Goal: Information Seeking & Learning: Check status

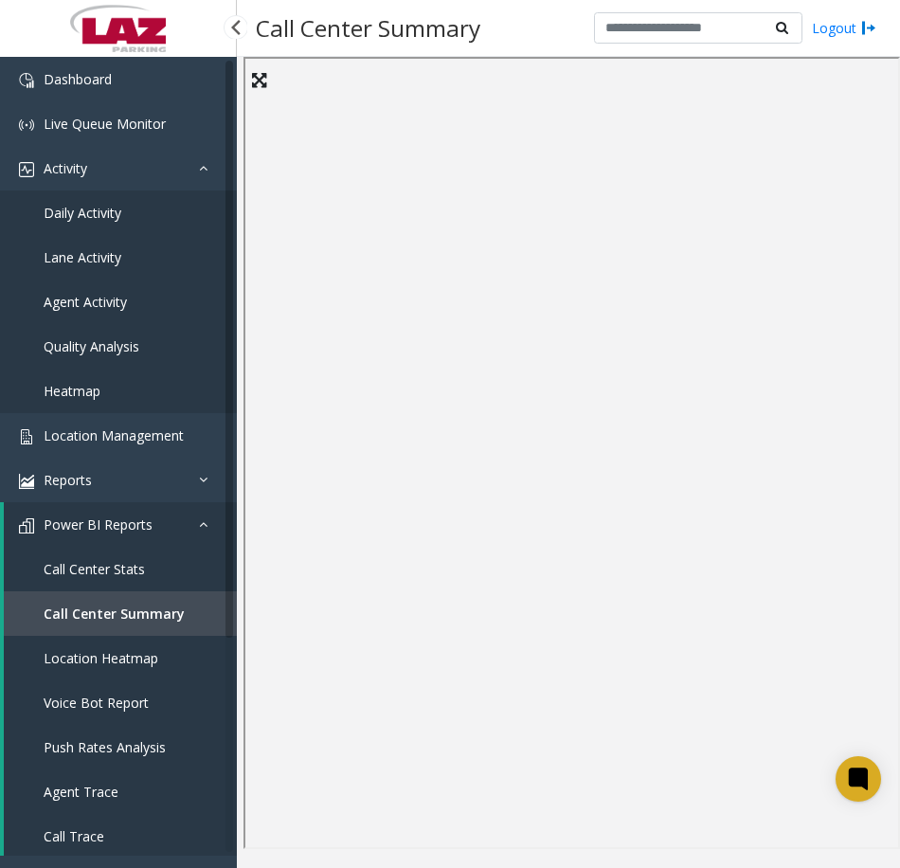
click at [105, 295] on span "Agent Activity" at bounding box center [85, 302] width 83 height 18
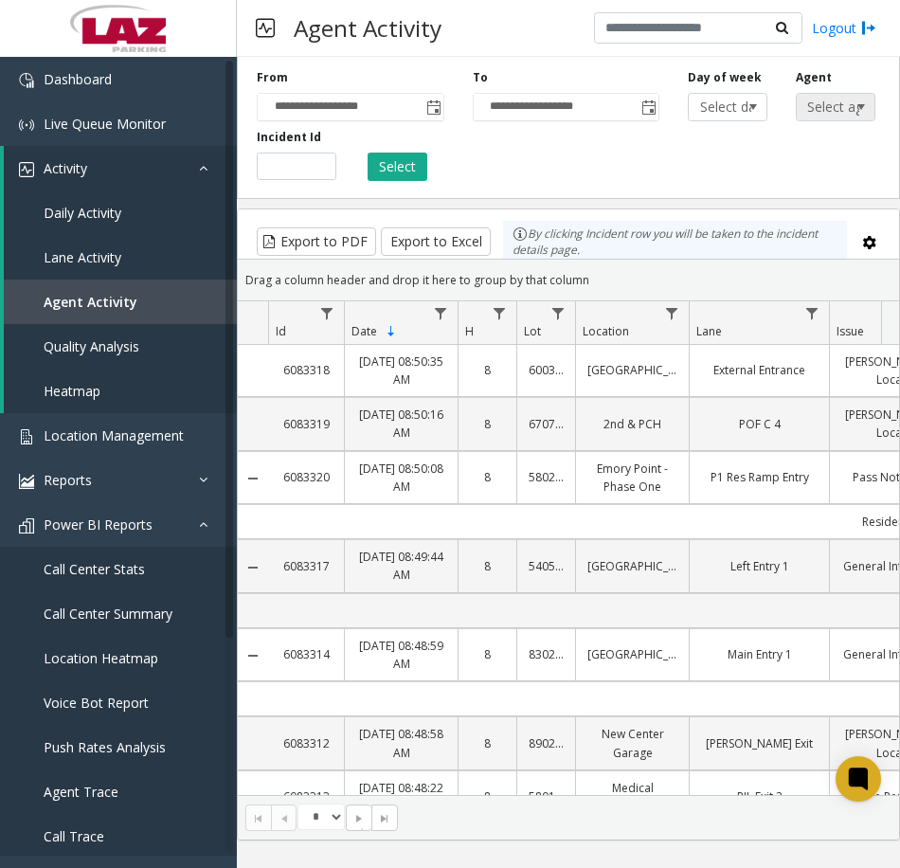
click at [817, 116] on span "Select agent..." at bounding box center [828, 107] width 62 height 27
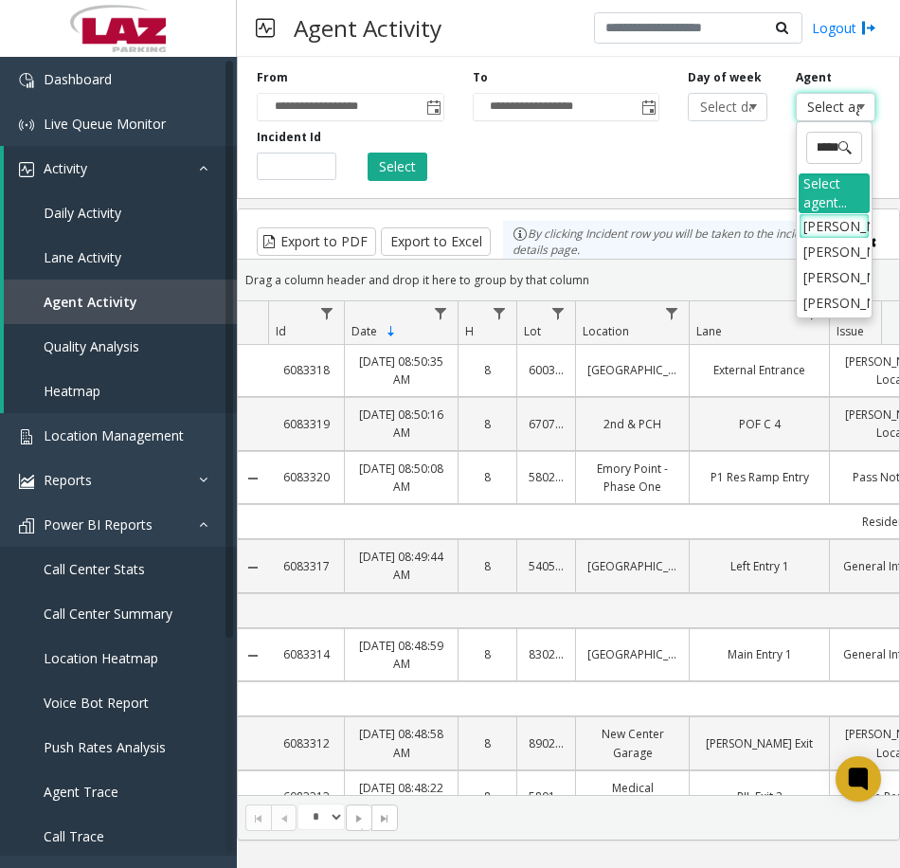
scroll to position [0, 27]
type input "********"
click at [809, 239] on li "[PERSON_NAME]" at bounding box center [834, 226] width 71 height 26
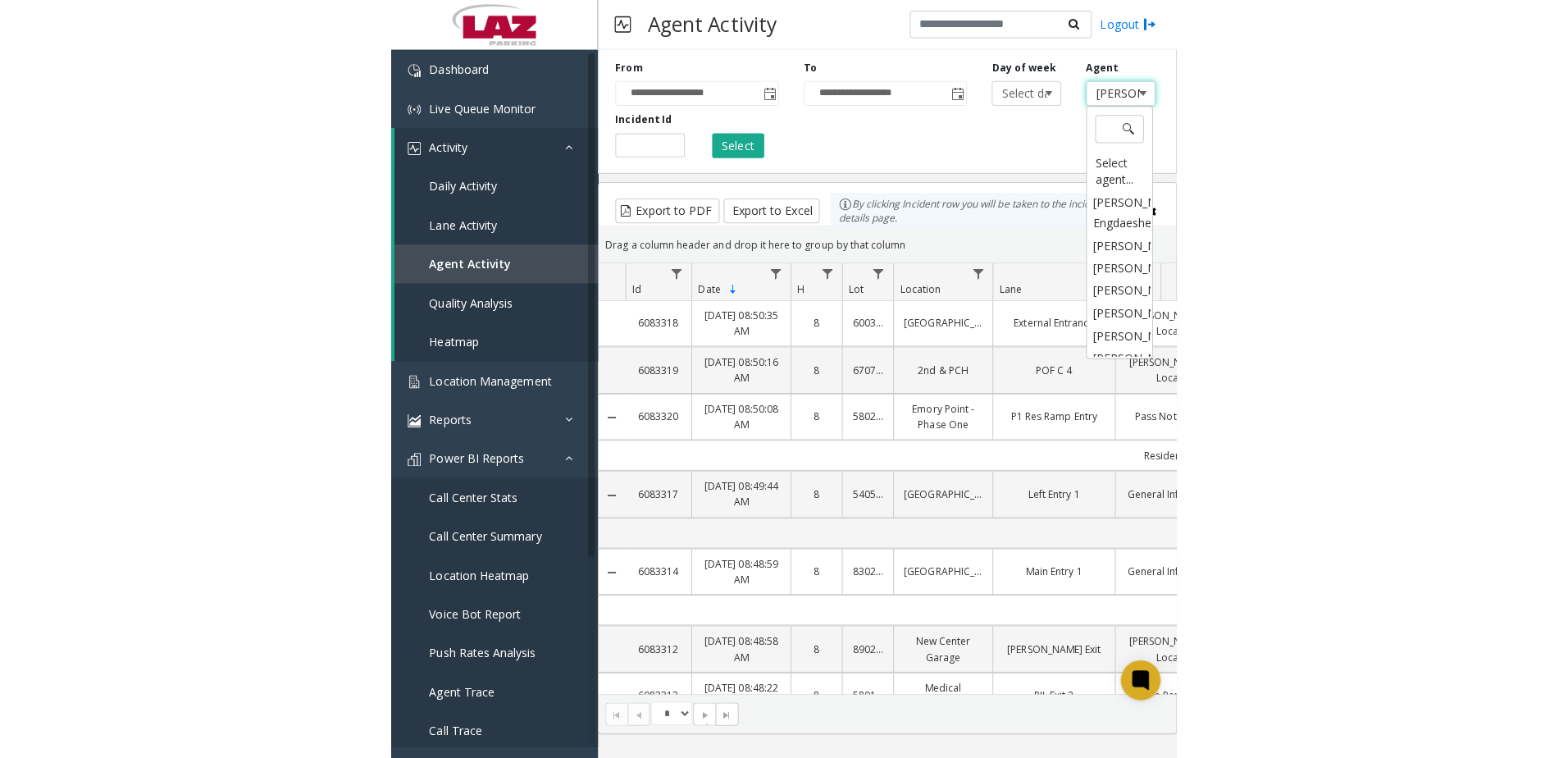
scroll to position [17445, 0]
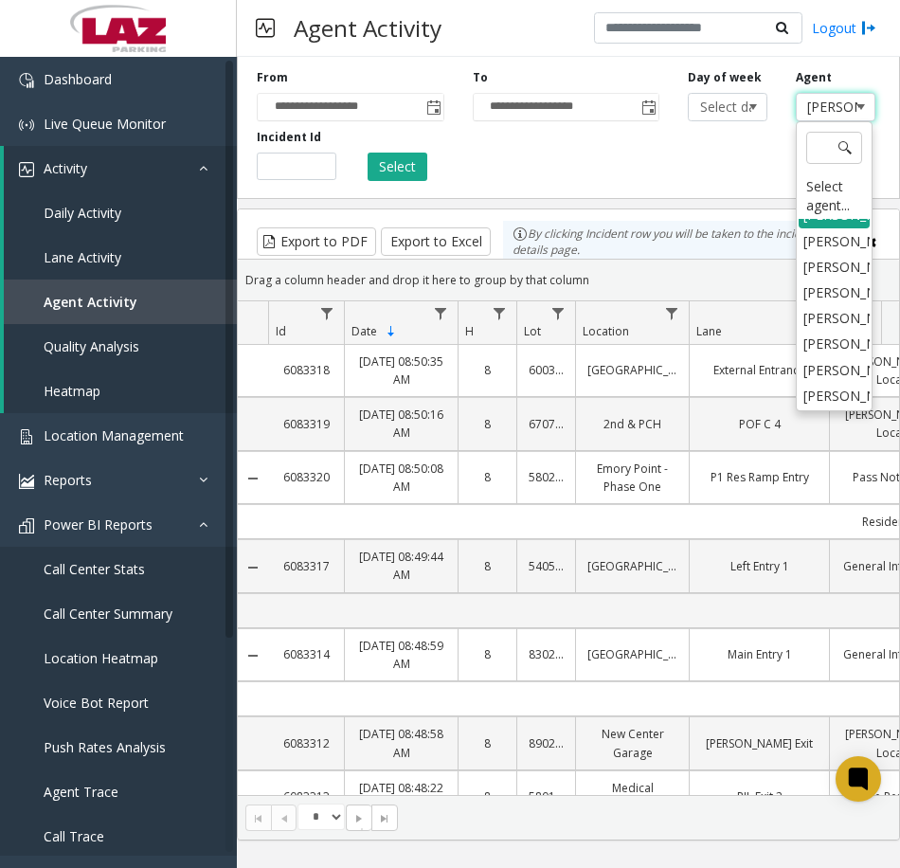
click at [827, 227] on li "[PERSON_NAME]" at bounding box center [834, 215] width 71 height 26
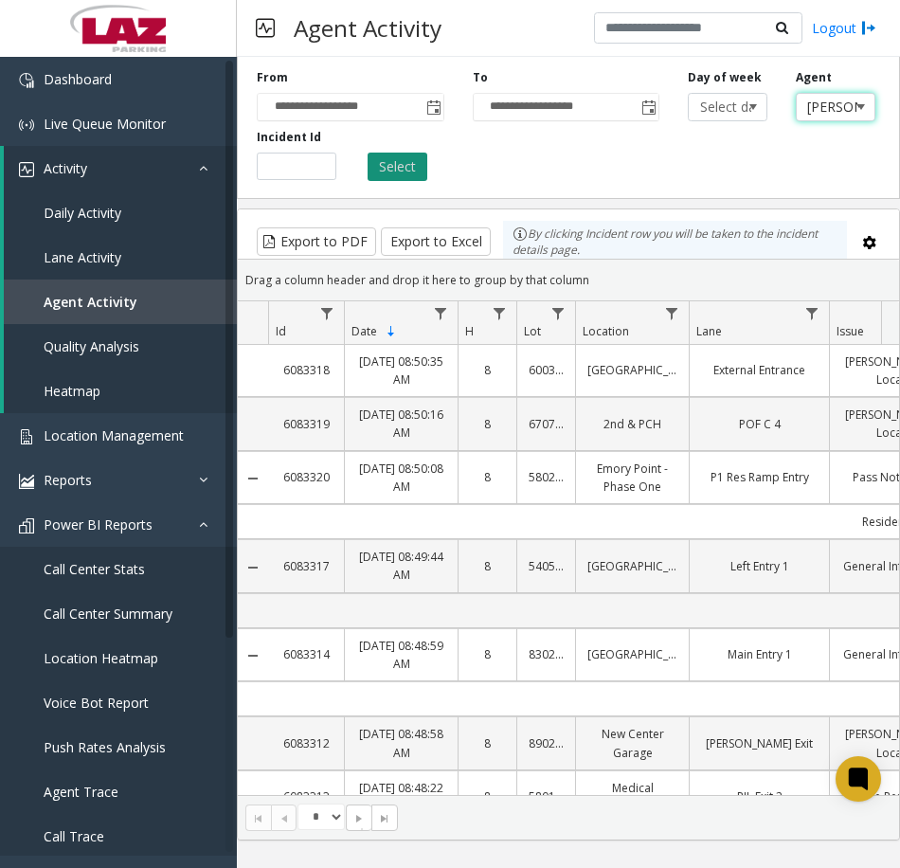
click at [411, 155] on button "Select" at bounding box center [398, 167] width 60 height 28
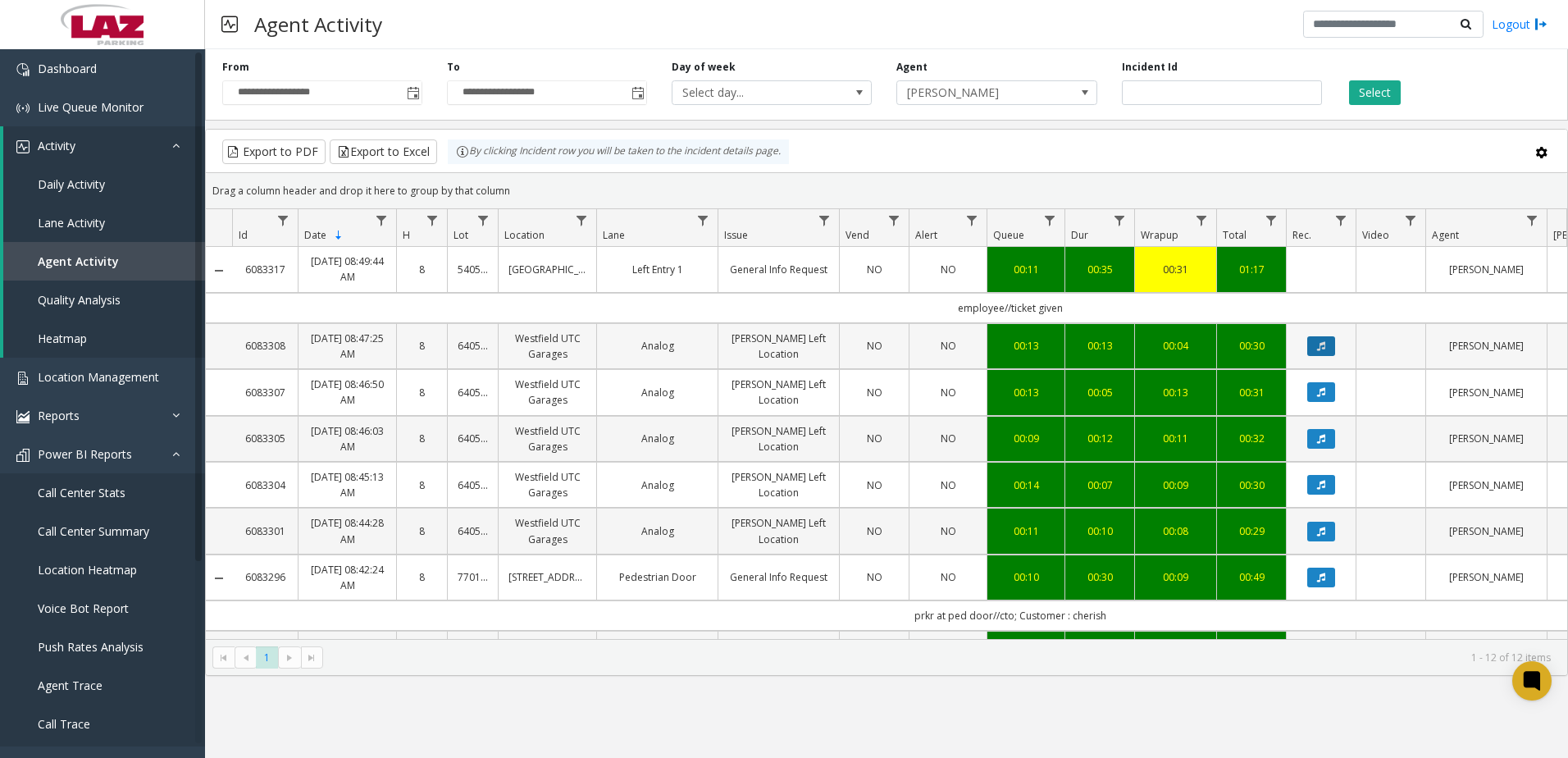
click at [779, 344] on icon "Data table" at bounding box center [1321, 345] width 8 height 10
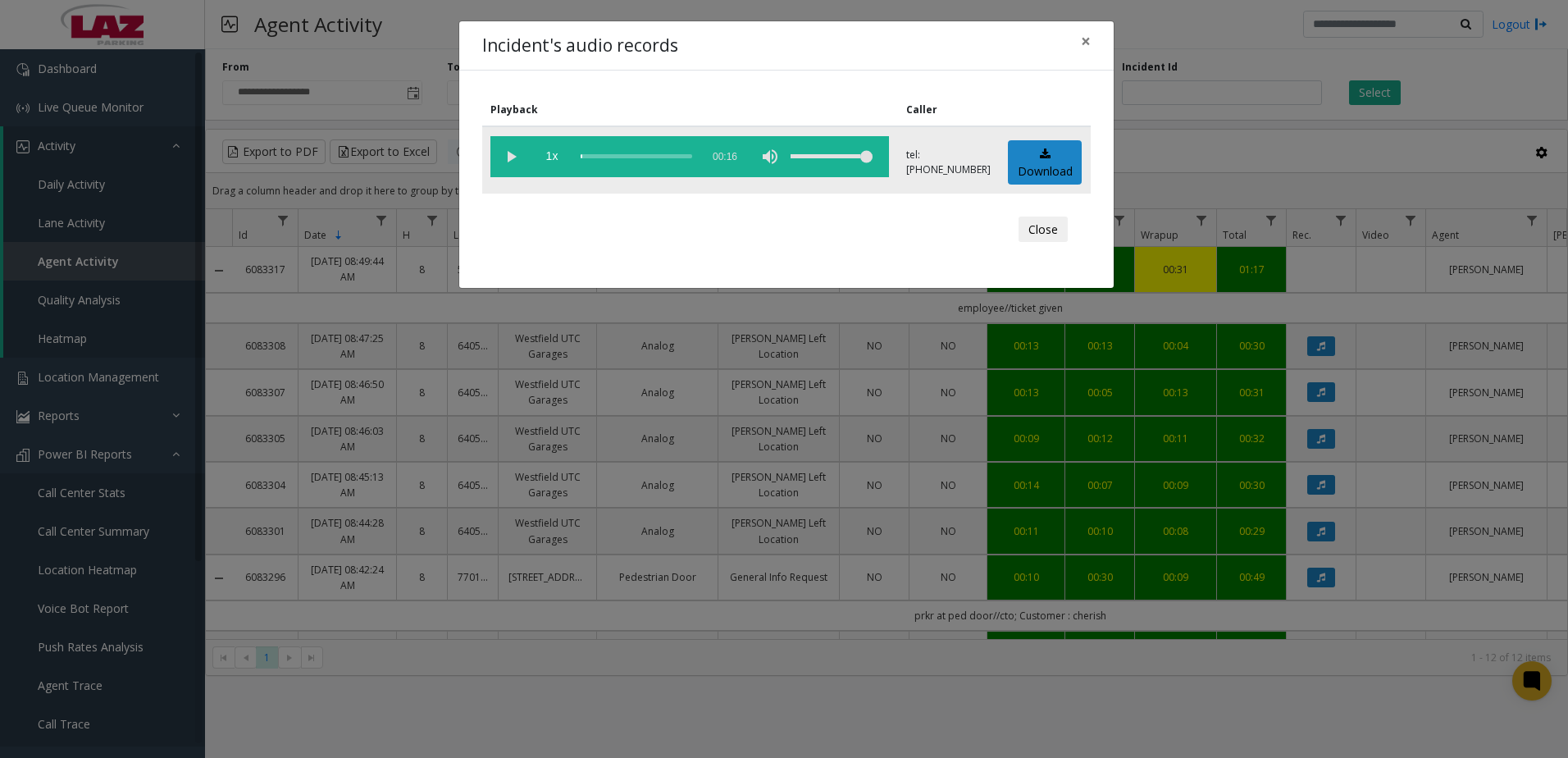
click at [504, 152] on vg-play-pause at bounding box center [511, 156] width 41 height 41
drag, startPoint x: 587, startPoint y: 151, endPoint x: 555, endPoint y: 156, distance: 32.4
click at [556, 156] on vg-controls "1x 00:16" at bounding box center [690, 156] width 399 height 41
drag, startPoint x: 587, startPoint y: 159, endPoint x: 388, endPoint y: 198, distance: 202.8
click at [418, 165] on div "Incident's audio records × Playback Caller 1x 00:16 tel:[PHONE_NUMBER] Download…" at bounding box center [784, 379] width 1568 height 758
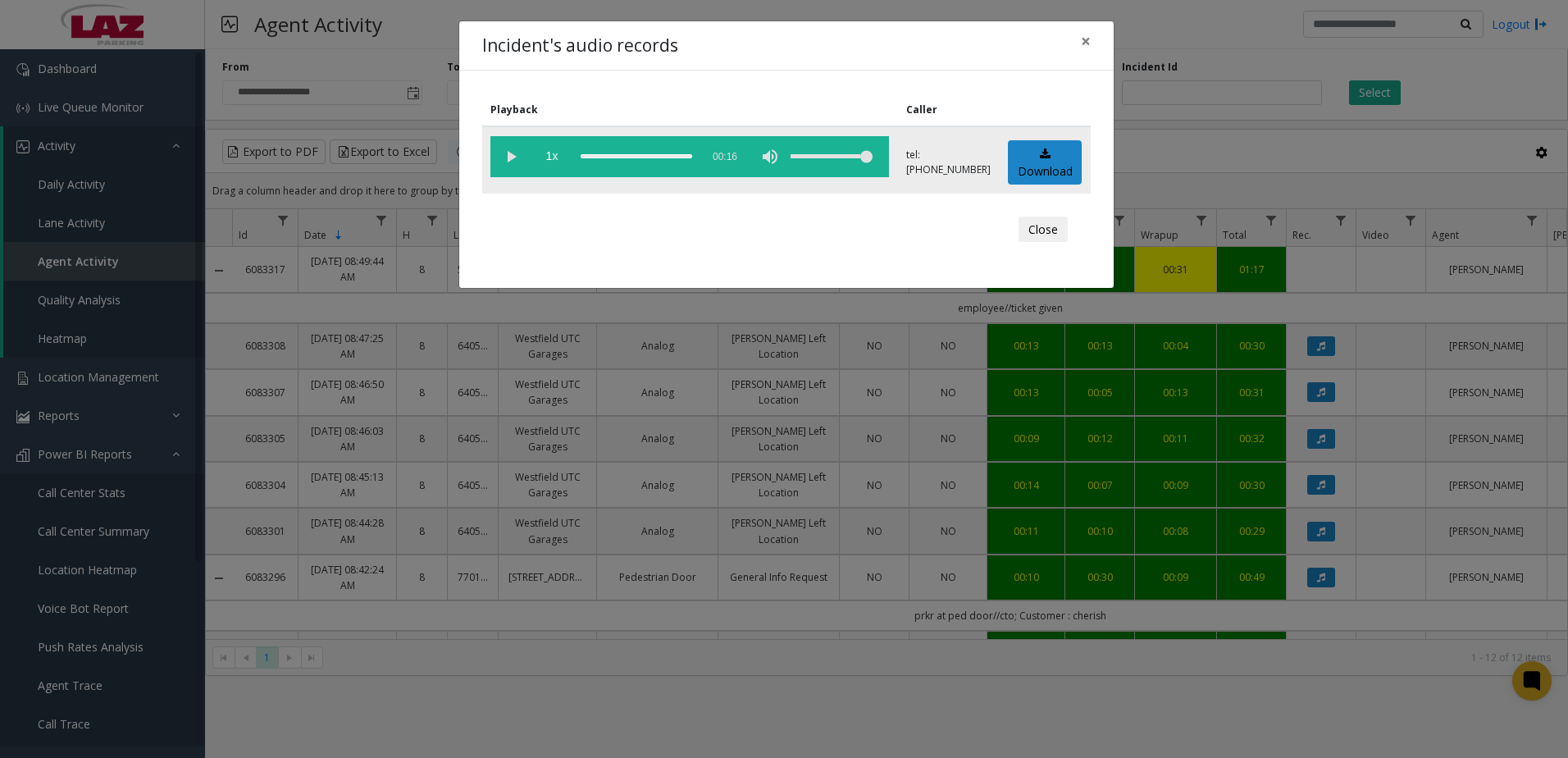
click at [511, 164] on vg-play-pause at bounding box center [511, 156] width 41 height 41
click at [779, 221] on button "Close" at bounding box center [1043, 229] width 49 height 26
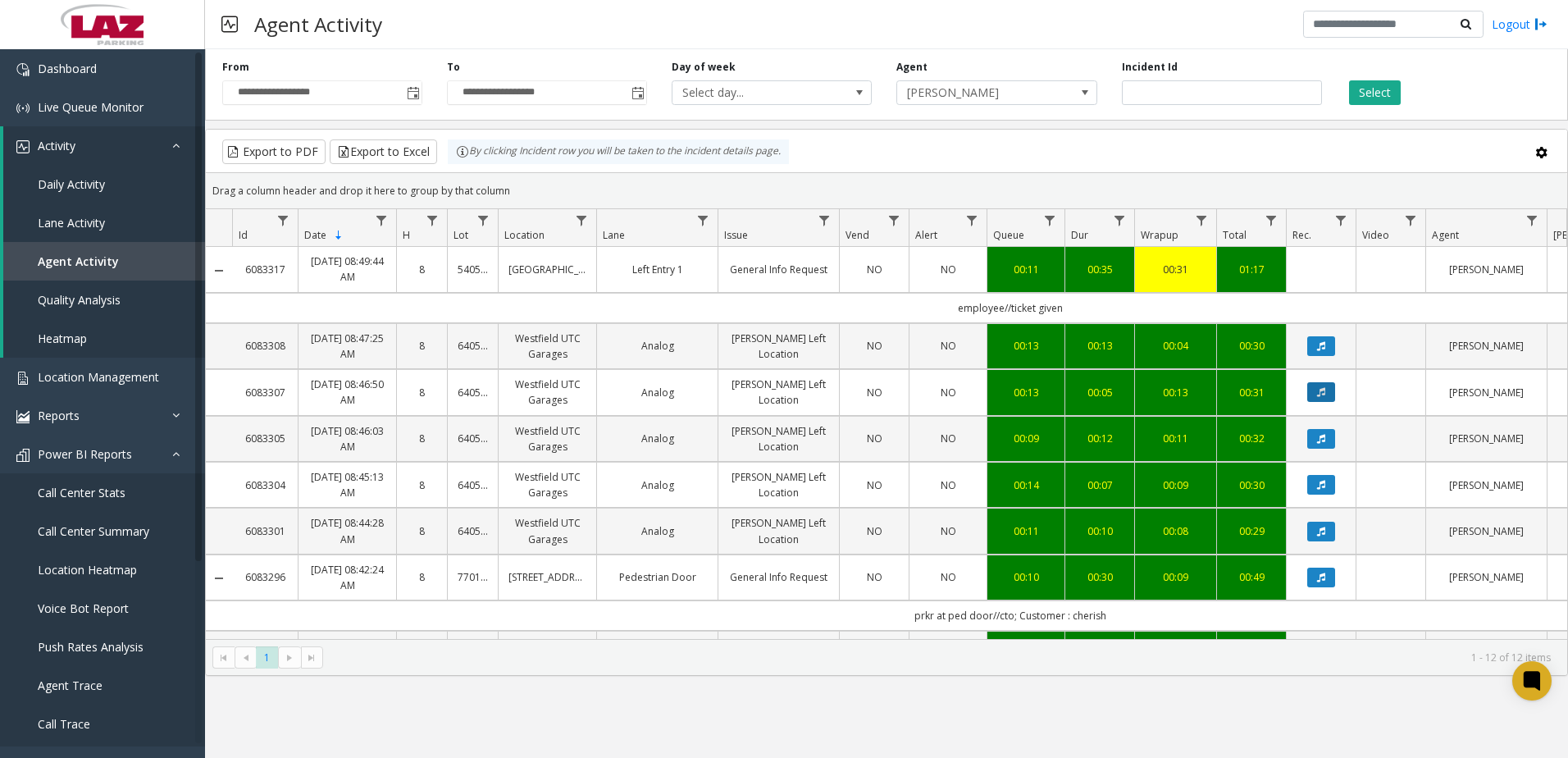
click at [779, 386] on button "Data table" at bounding box center [1321, 392] width 28 height 20
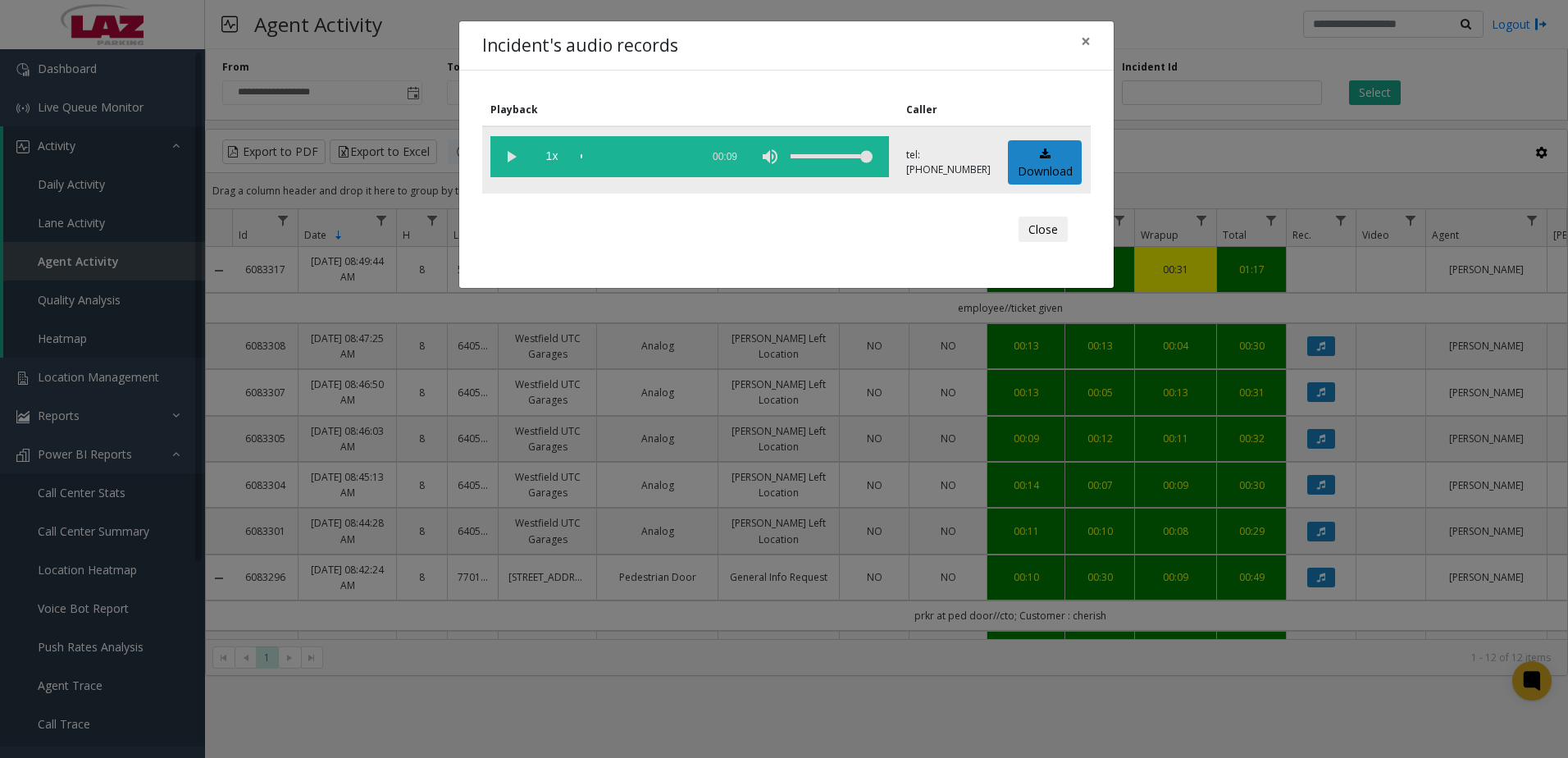
click at [496, 153] on vg-play-pause at bounding box center [511, 156] width 41 height 41
click at [779, 228] on button "Close" at bounding box center [1043, 229] width 49 height 26
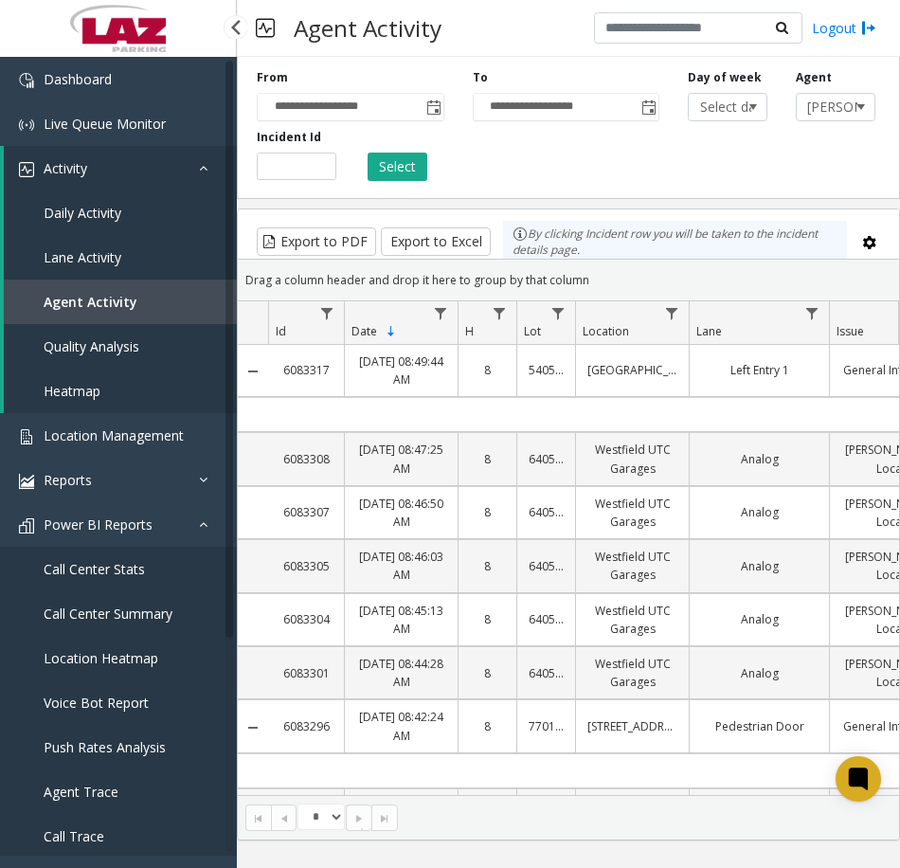
click at [88, 220] on span "Daily Activity" at bounding box center [83, 213] width 78 height 18
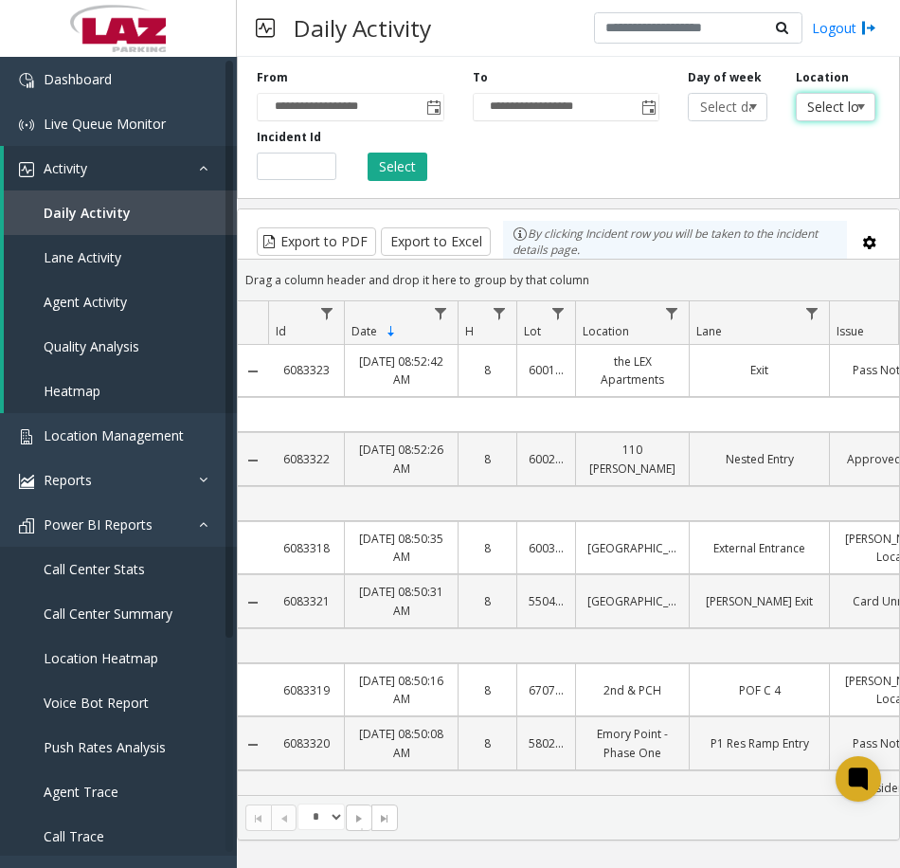
click at [809, 117] on span "Select location..." at bounding box center [828, 107] width 62 height 27
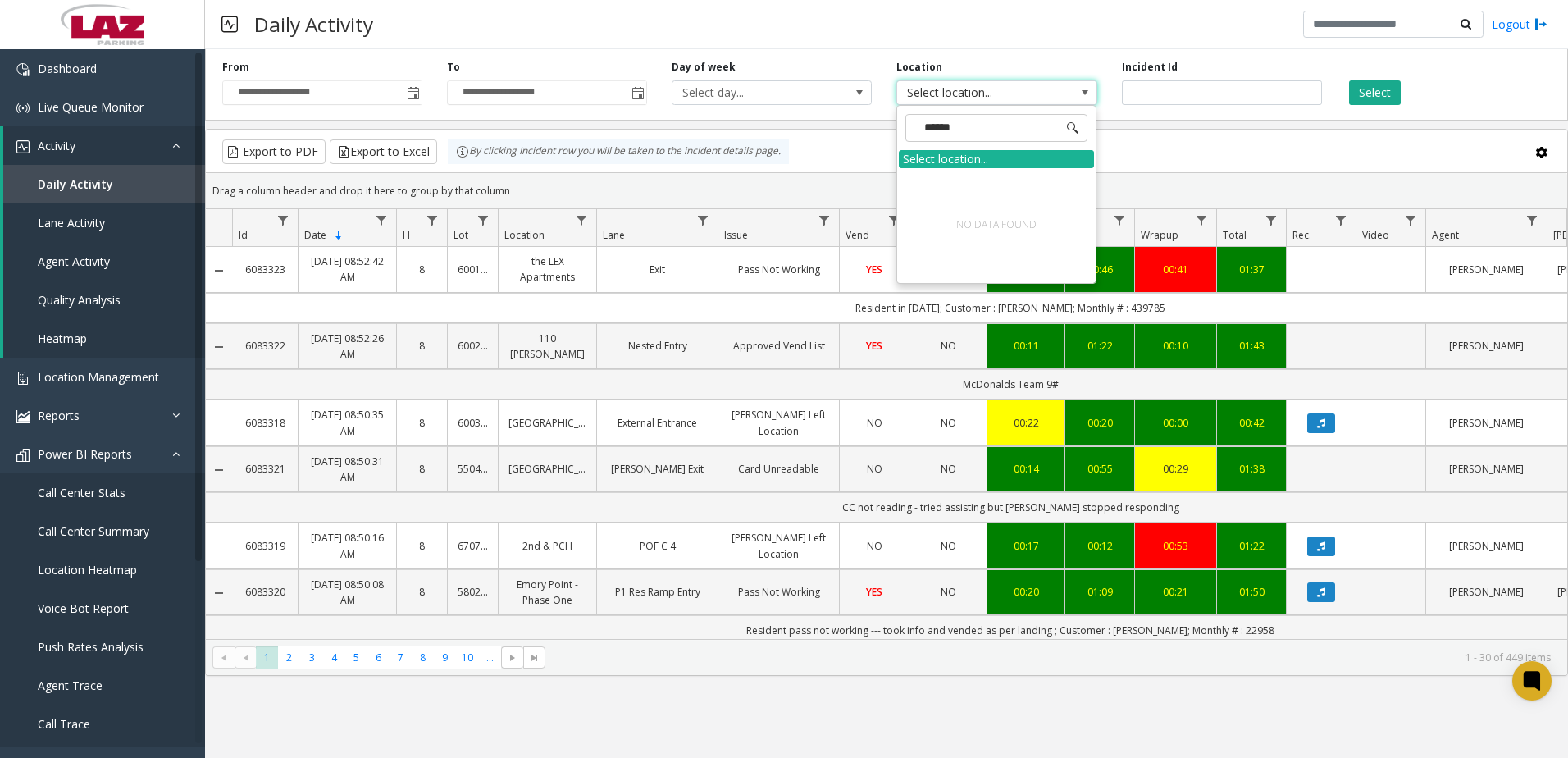
type input "*****"
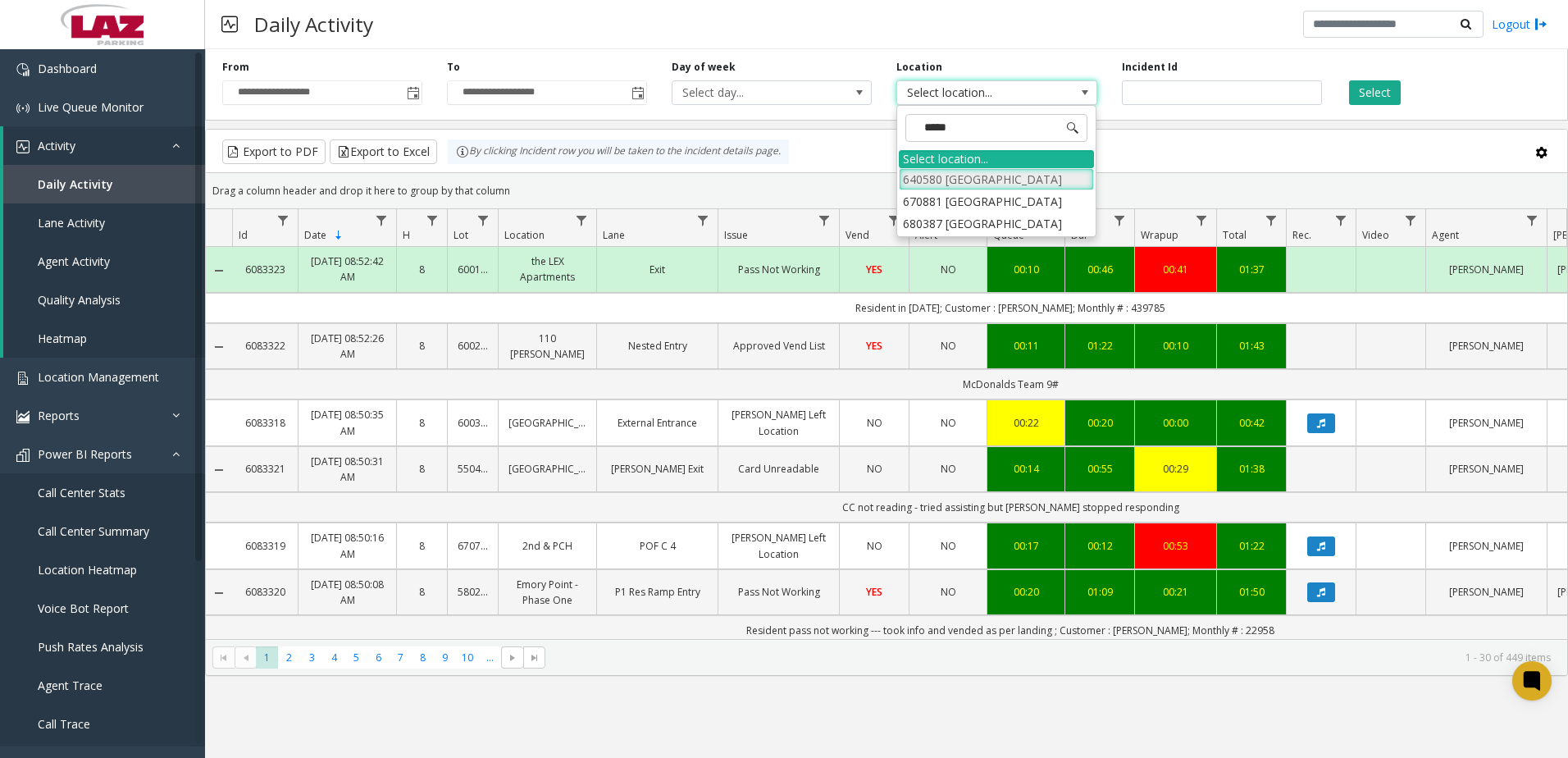
click at [779, 177] on li "640580 [GEOGRAPHIC_DATA]" at bounding box center [997, 179] width 196 height 22
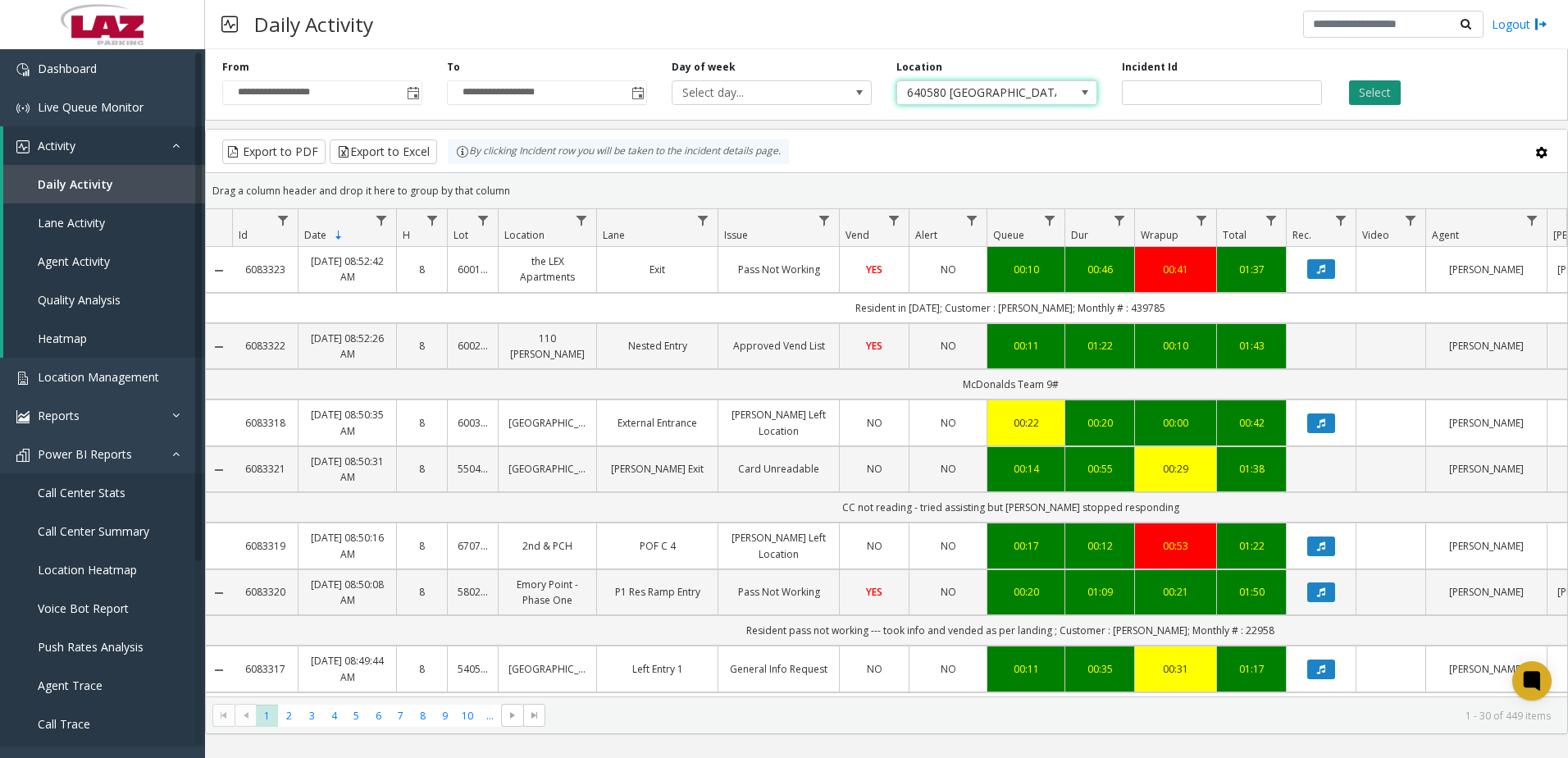
click at [779, 87] on button "Select" at bounding box center [1375, 93] width 52 height 24
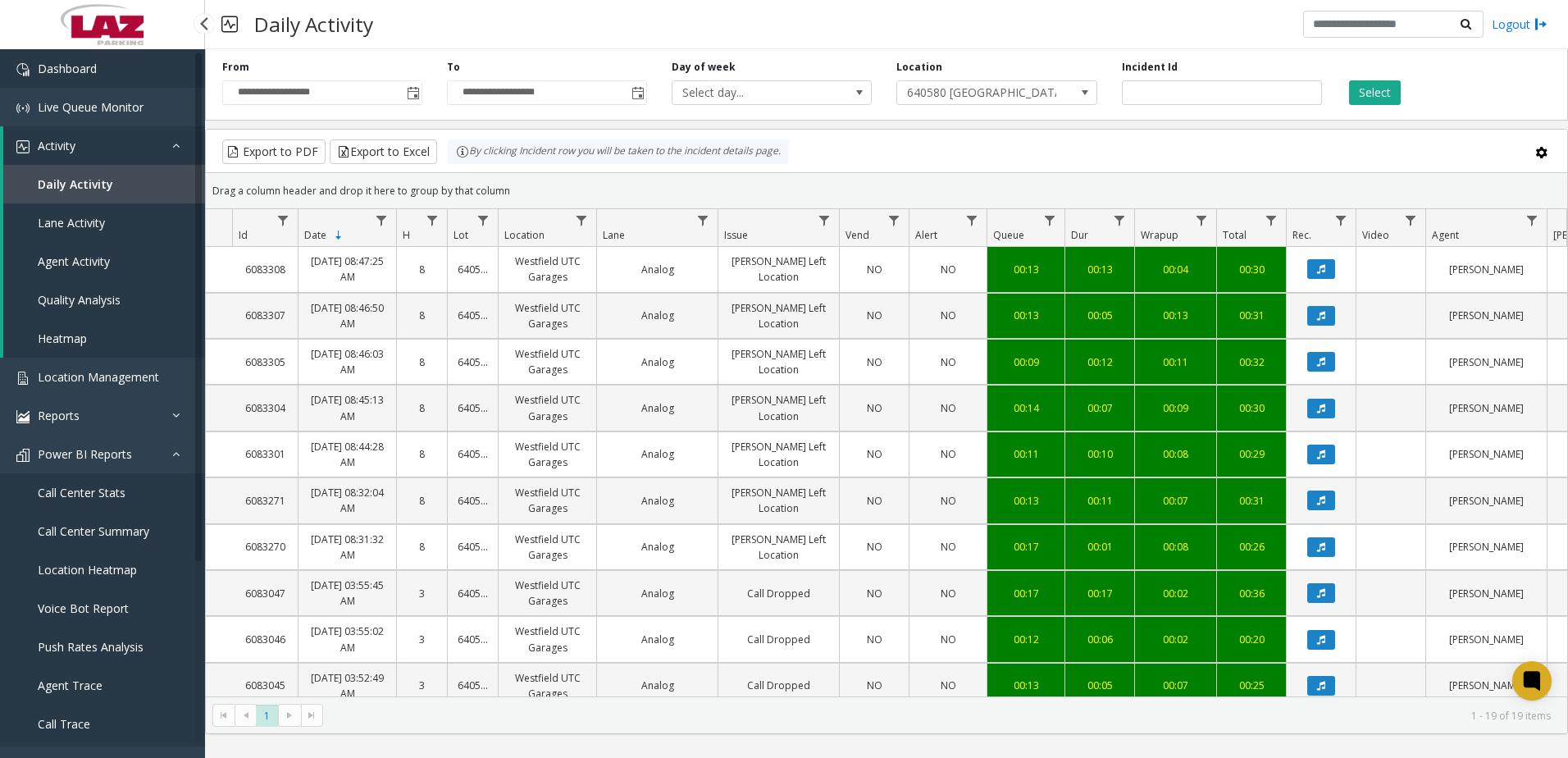
click at [90, 76] on link "Dashboard" at bounding box center [102, 68] width 205 height 39
